Goal: Find specific page/section: Find specific page/section

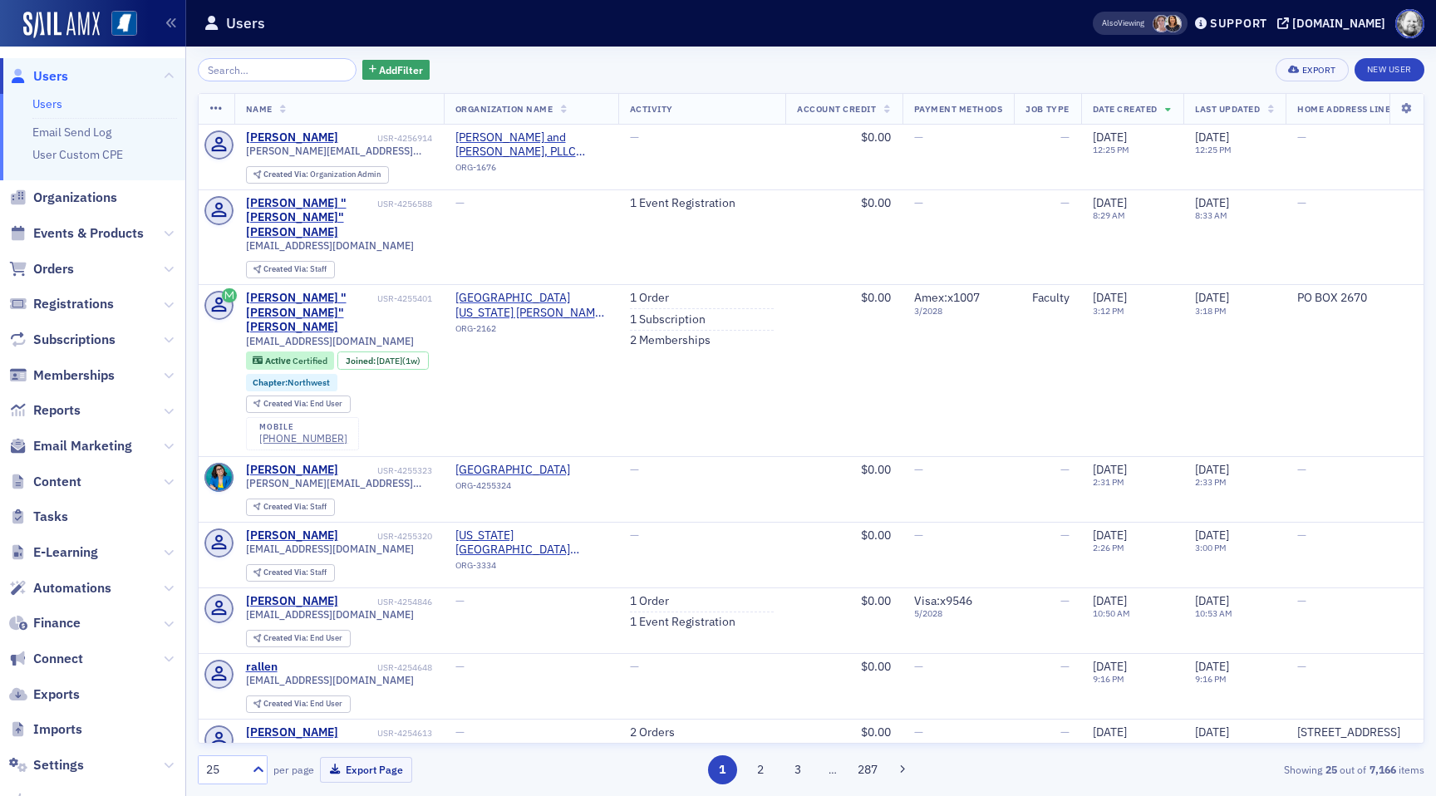
click at [86, 223] on span "Events & Products" at bounding box center [92, 234] width 185 height 36
click at [86, 231] on span "Events & Products" at bounding box center [88, 233] width 111 height 18
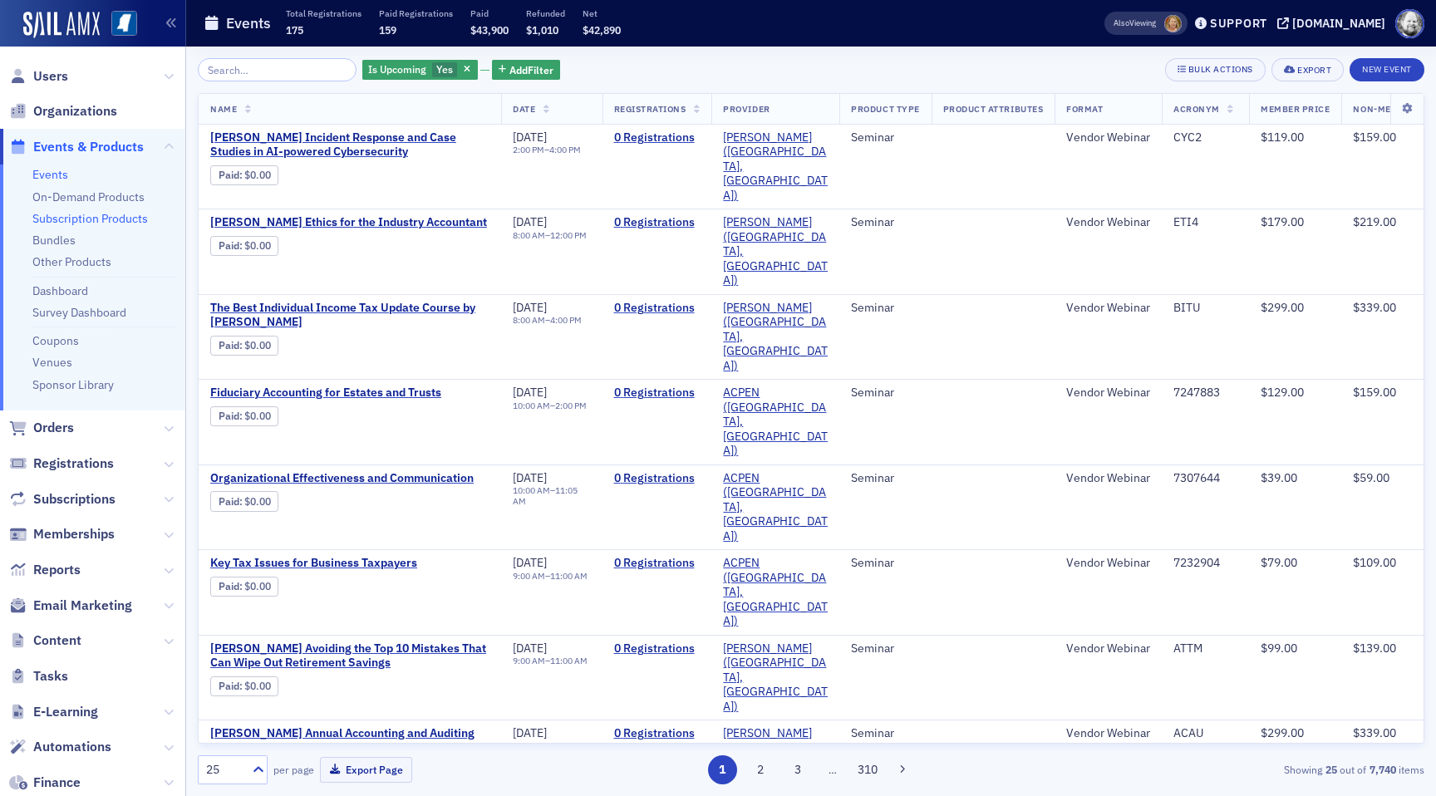
click at [81, 216] on link "Subscription Products" at bounding box center [89, 218] width 115 height 15
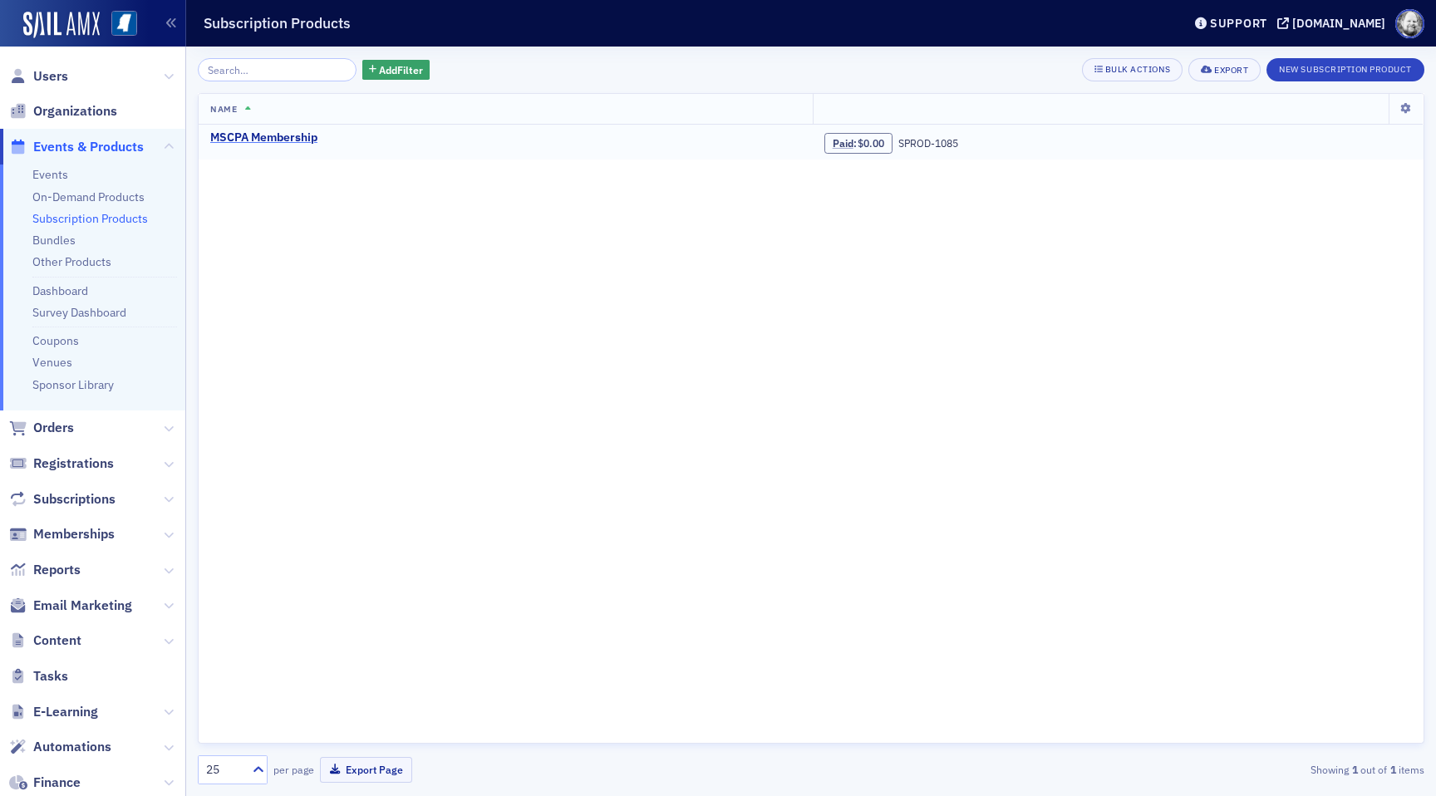
click at [264, 136] on div "MSCPA Membership" at bounding box center [263, 137] width 107 height 15
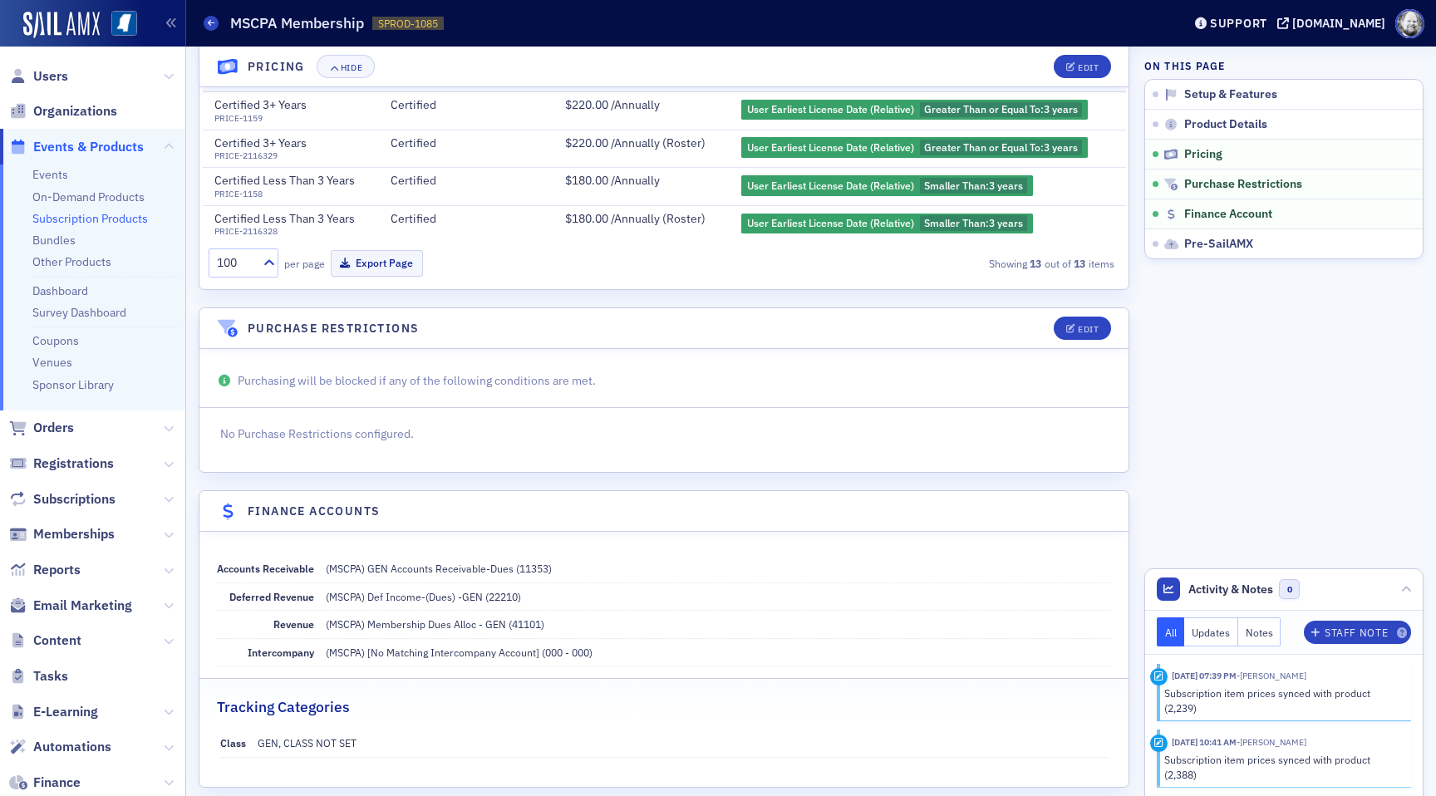
scroll to position [1327, 0]
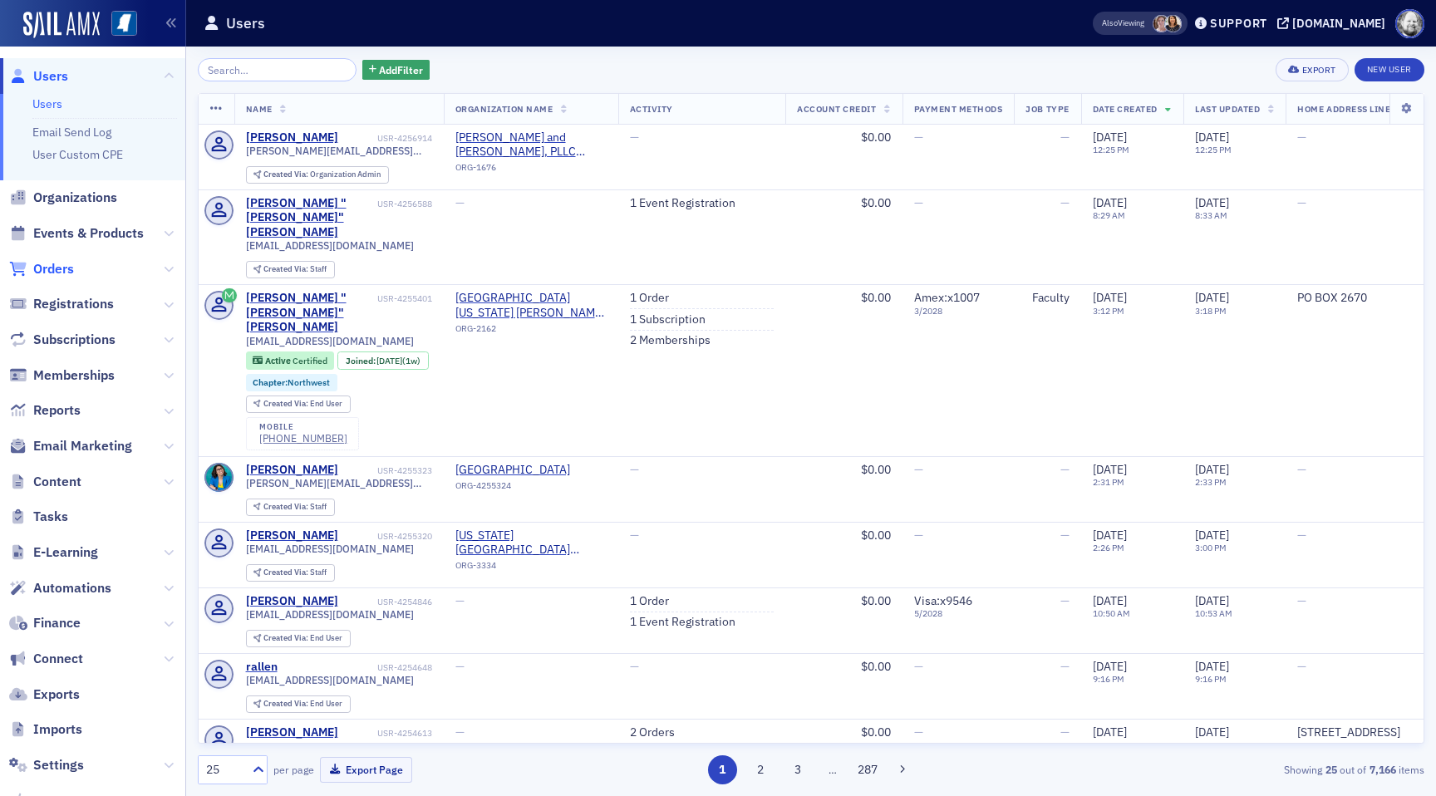
click at [59, 272] on span "Orders" at bounding box center [53, 269] width 41 height 18
